Goal: Task Accomplishment & Management: Manage account settings

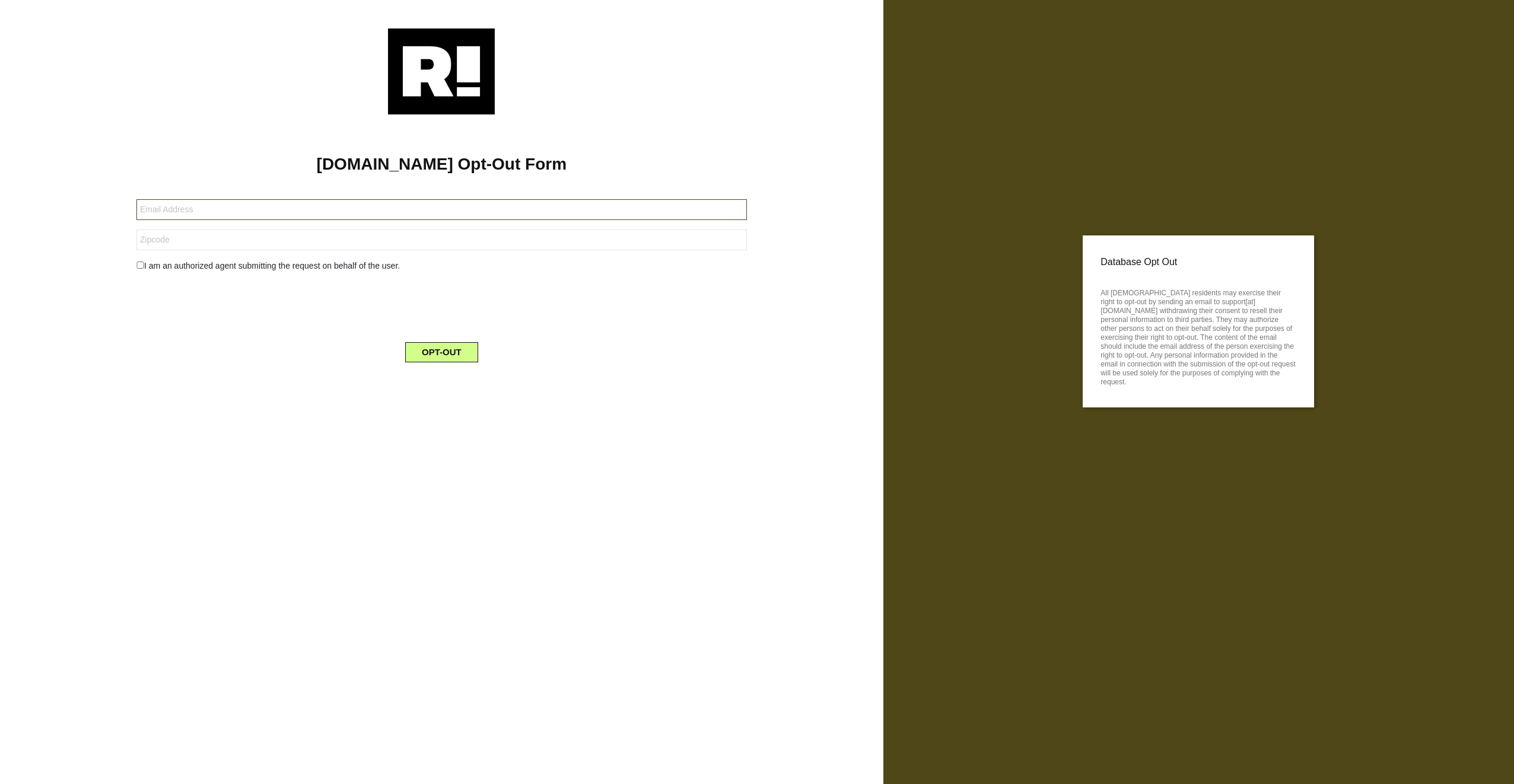
click at [173, 210] on input "text" at bounding box center [442, 210] width 611 height 21
type input "[PERSON_NAME][EMAIL_ADDRESS][PERSON_NAME][DOMAIN_NAME]"
click at [204, 241] on input "text" at bounding box center [442, 239] width 611 height 21
type input "24273"
click at [142, 266] on input "checkbox" at bounding box center [141, 265] width 8 height 7
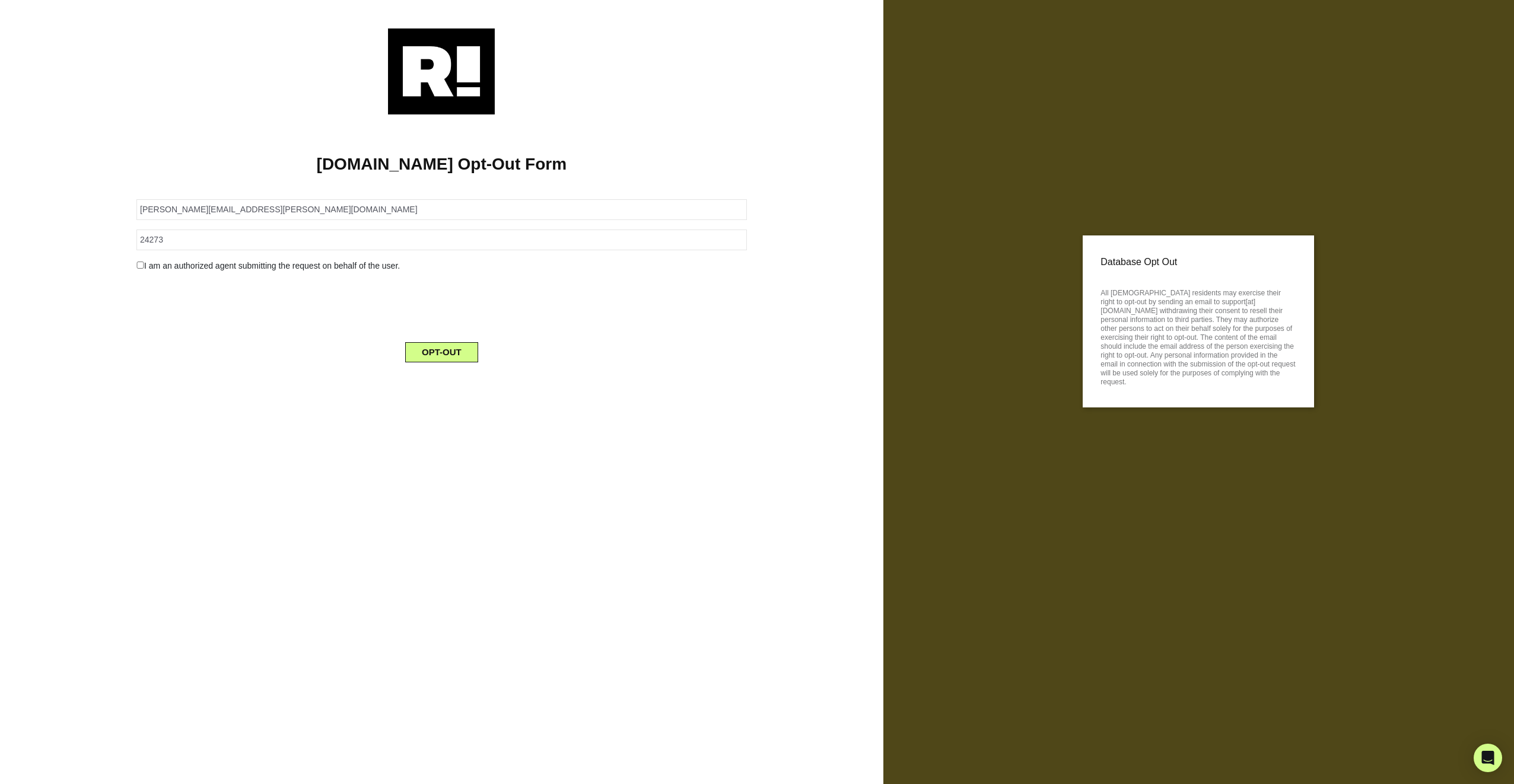
checkbox input "true"
click at [461, 383] on button "OPT-OUT" at bounding box center [442, 383] width 73 height 21
